Goal: Task Accomplishment & Management: Use online tool/utility

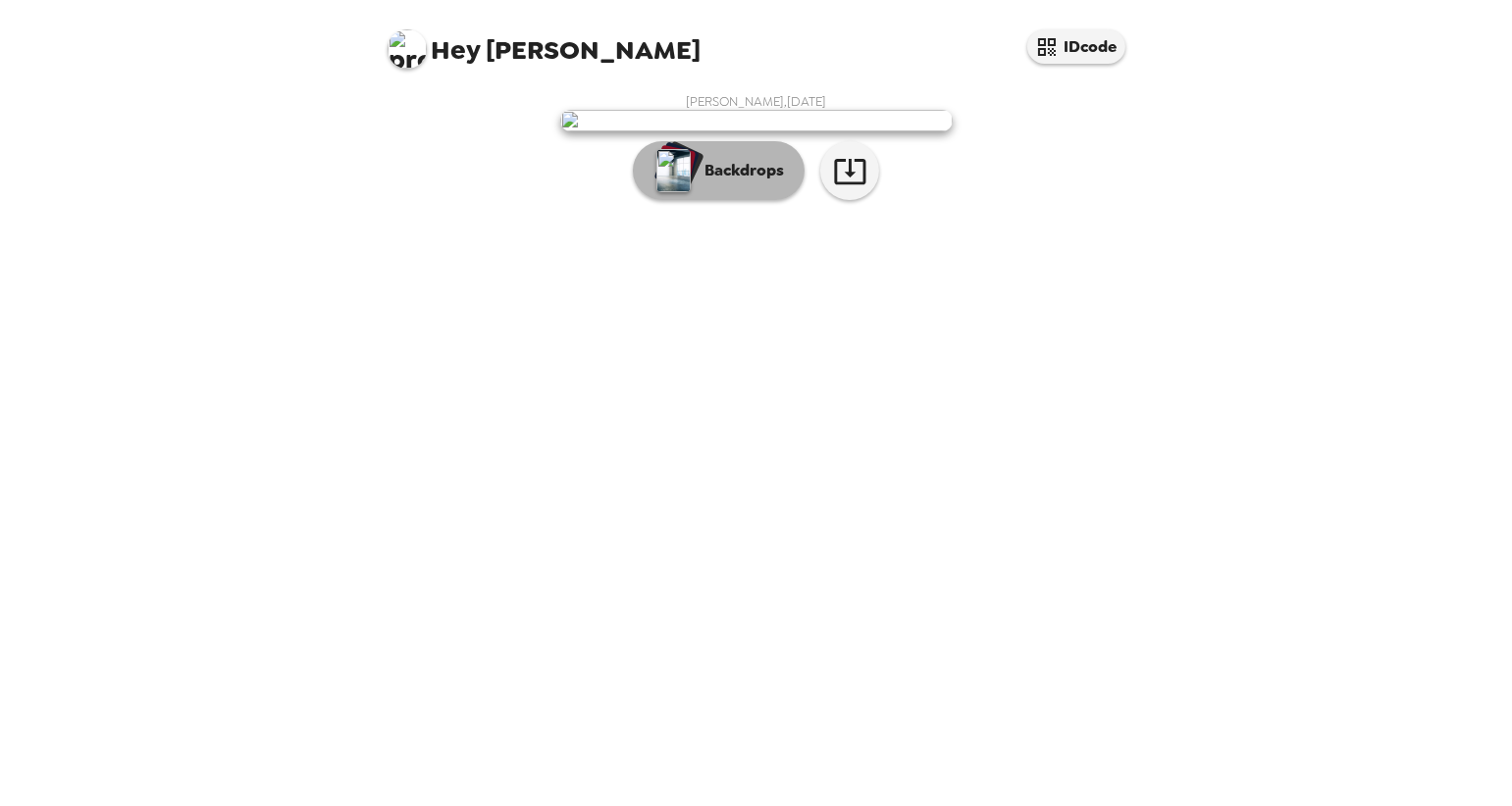
drag, startPoint x: 708, startPoint y: 639, endPoint x: 722, endPoint y: 635, distance: 14.6
click at [708, 183] on p "Backdrops" at bounding box center [739, 171] width 89 height 24
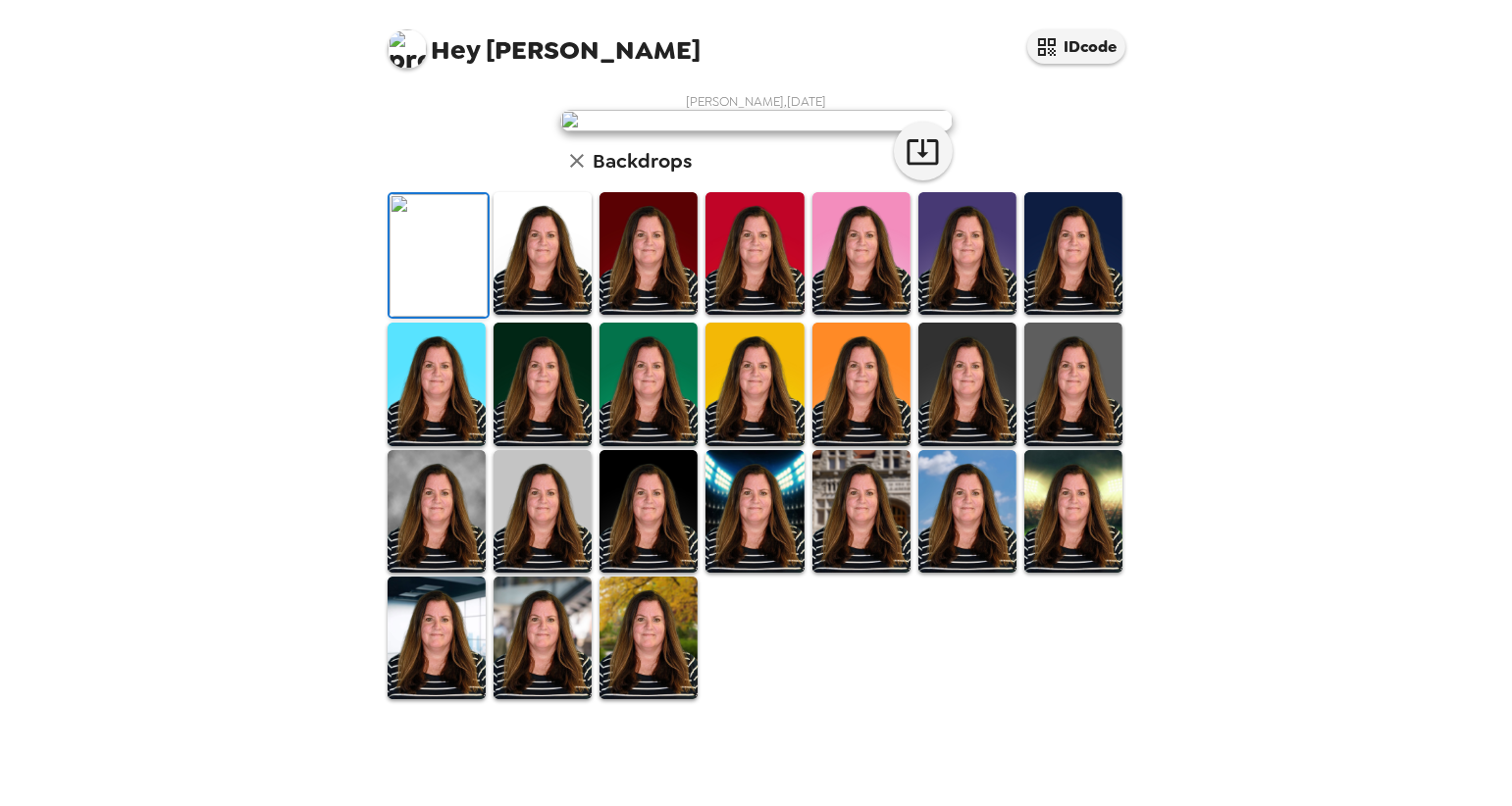
scroll to position [381, 0]
click at [670, 683] on img at bounding box center [649, 638] width 98 height 123
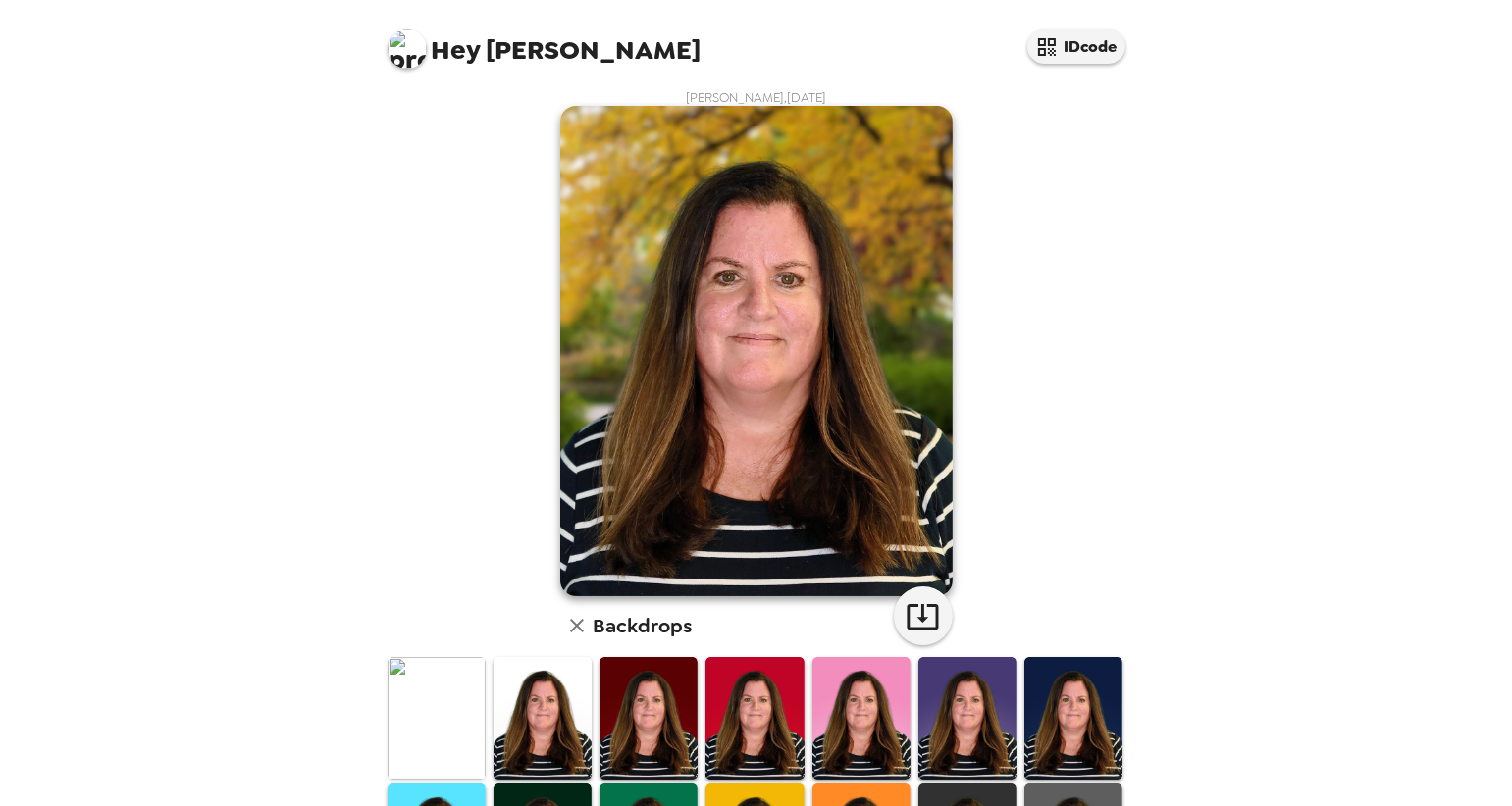
scroll to position [0, 0]
